Goal: Task Accomplishment & Management: Complete application form

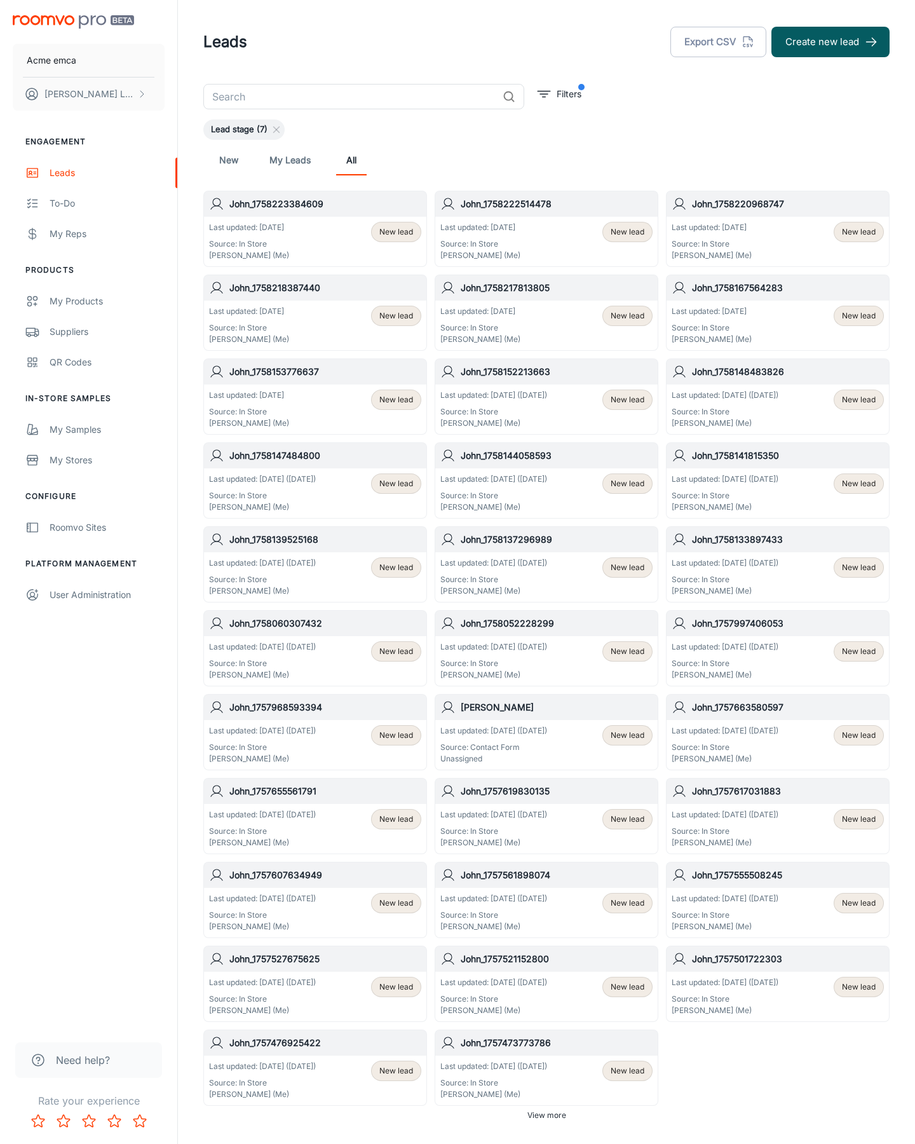
click at [831, 42] on button "Create new lead" at bounding box center [831, 42] width 118 height 31
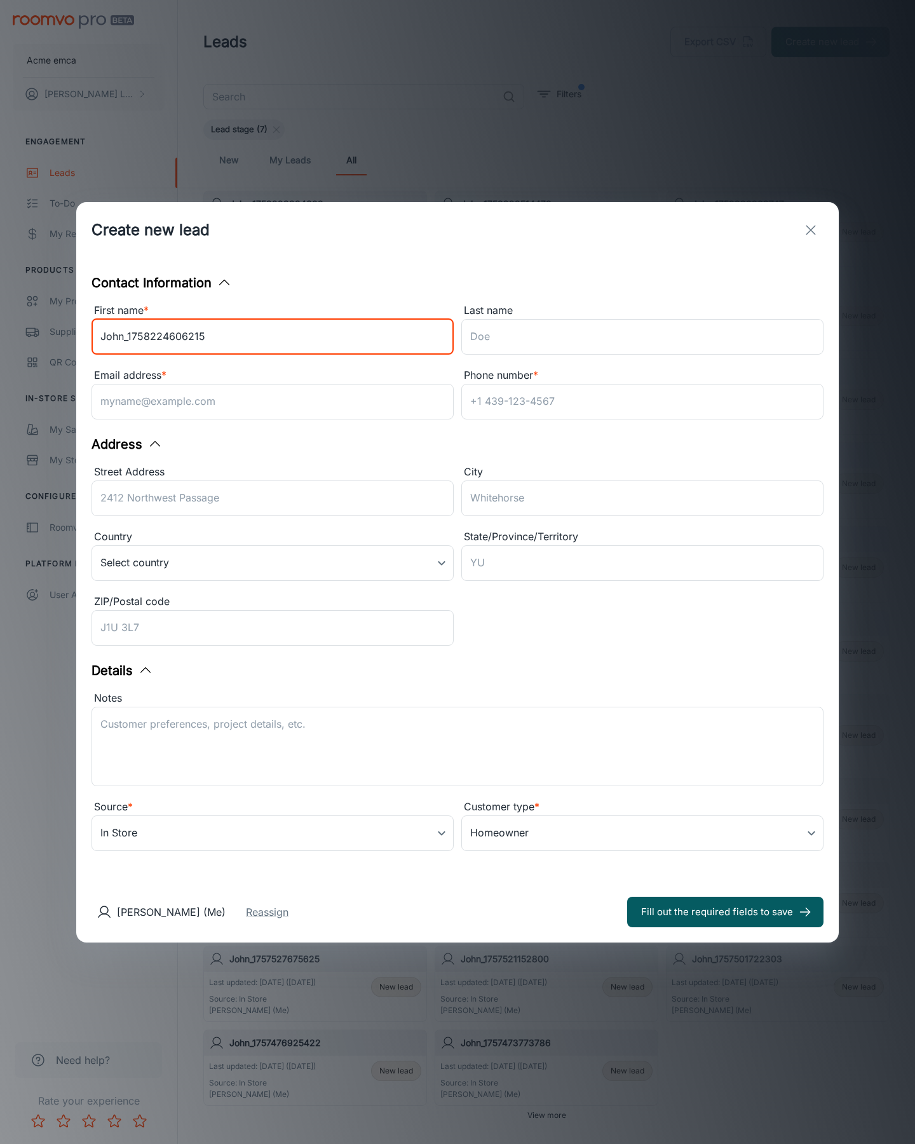
type input "John_1758224606215"
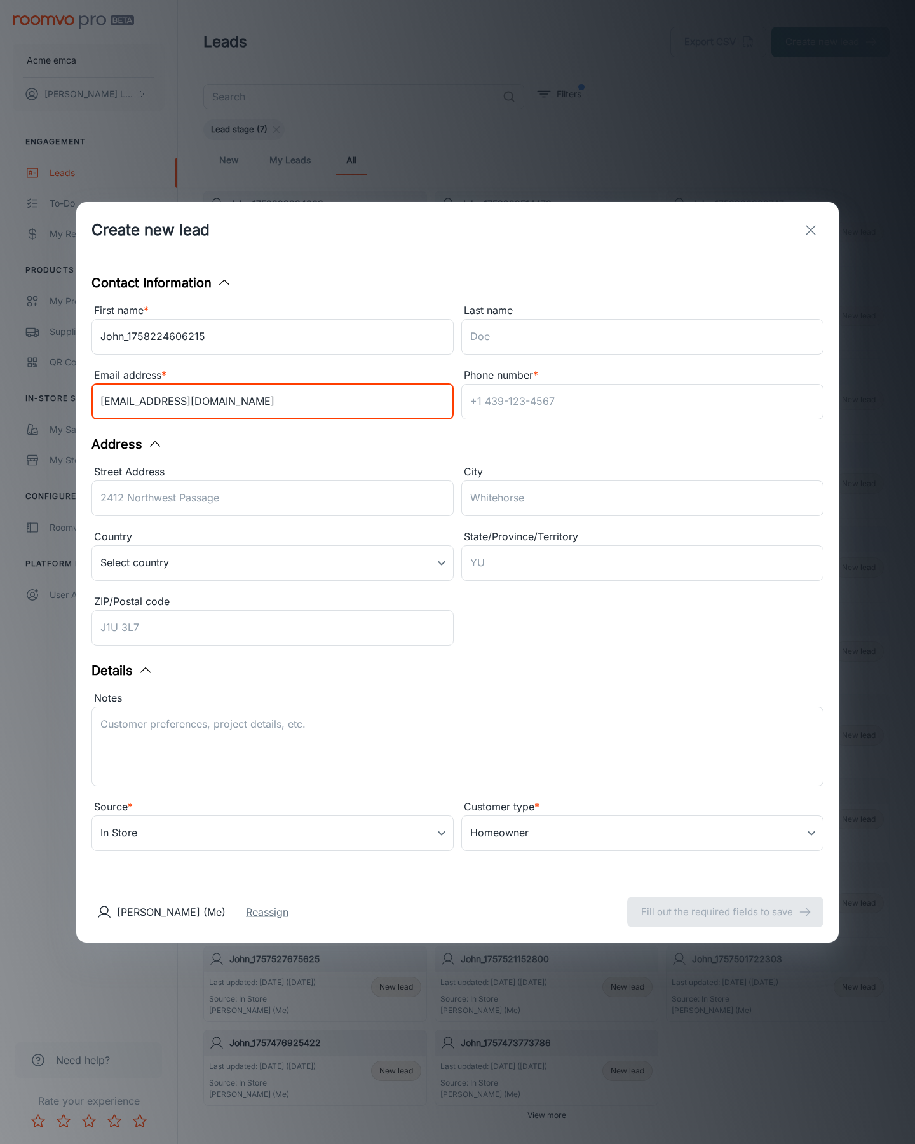
type input "[EMAIL_ADDRESS][DOMAIN_NAME]"
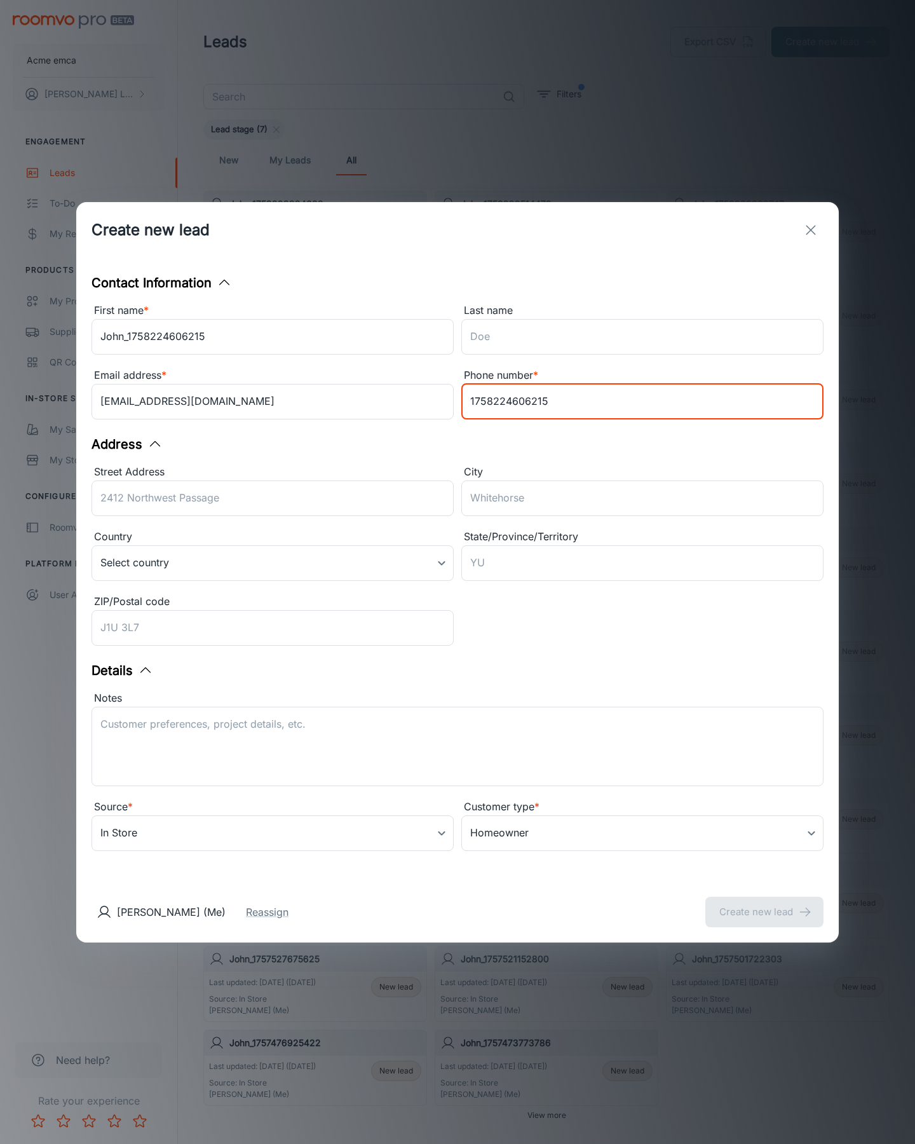
type input "1758224606215"
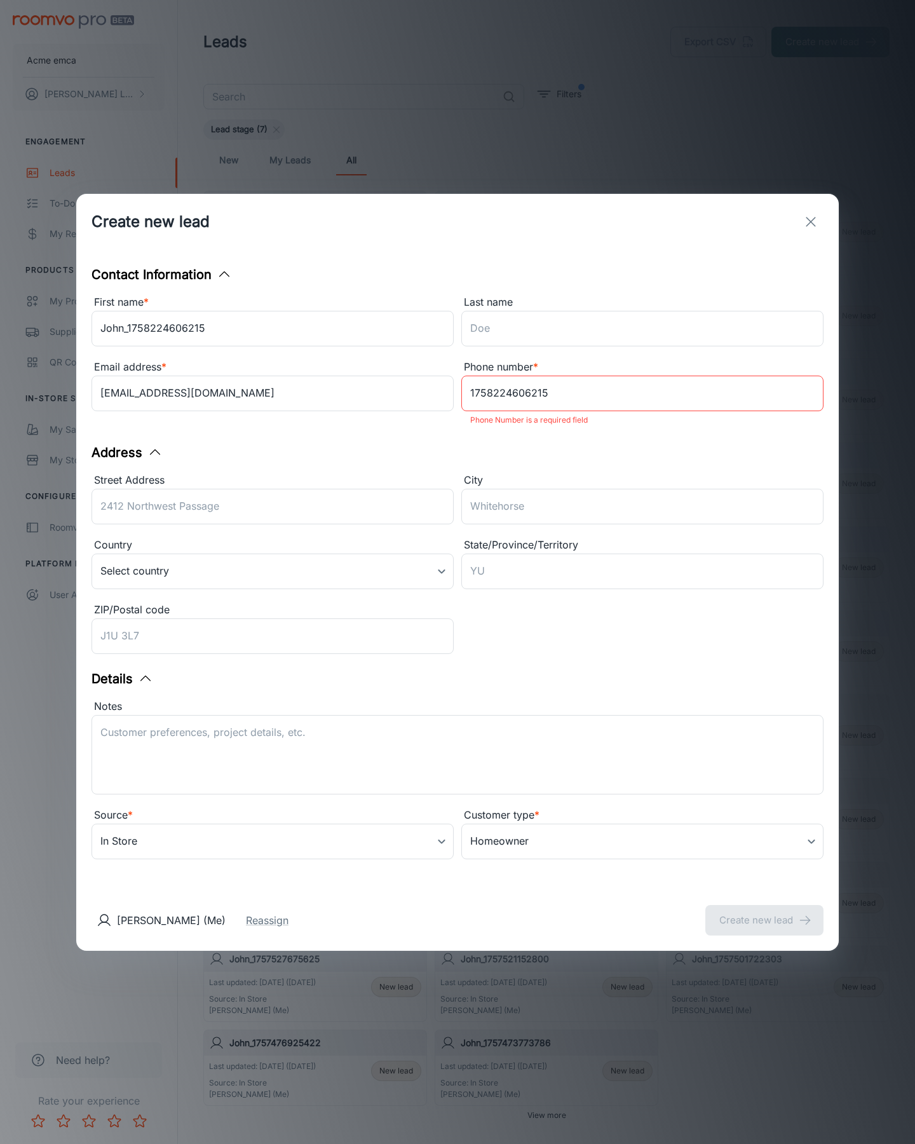
click at [765, 911] on button "Create new lead" at bounding box center [764, 920] width 118 height 31
